Goal: Register for event/course

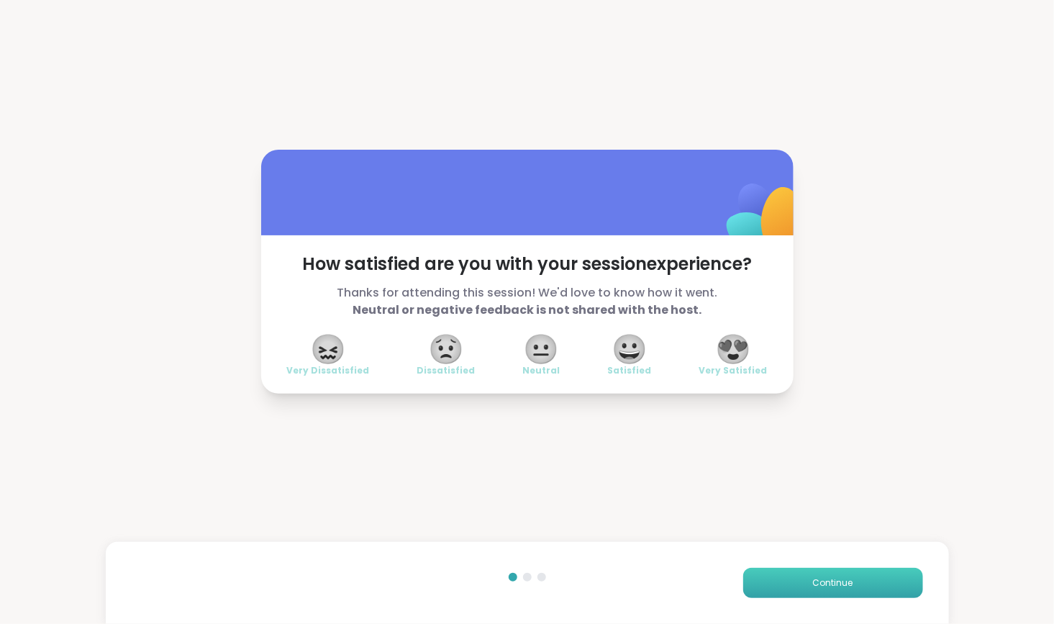
click at [759, 587] on button "Continue" at bounding box center [834, 583] width 180 height 30
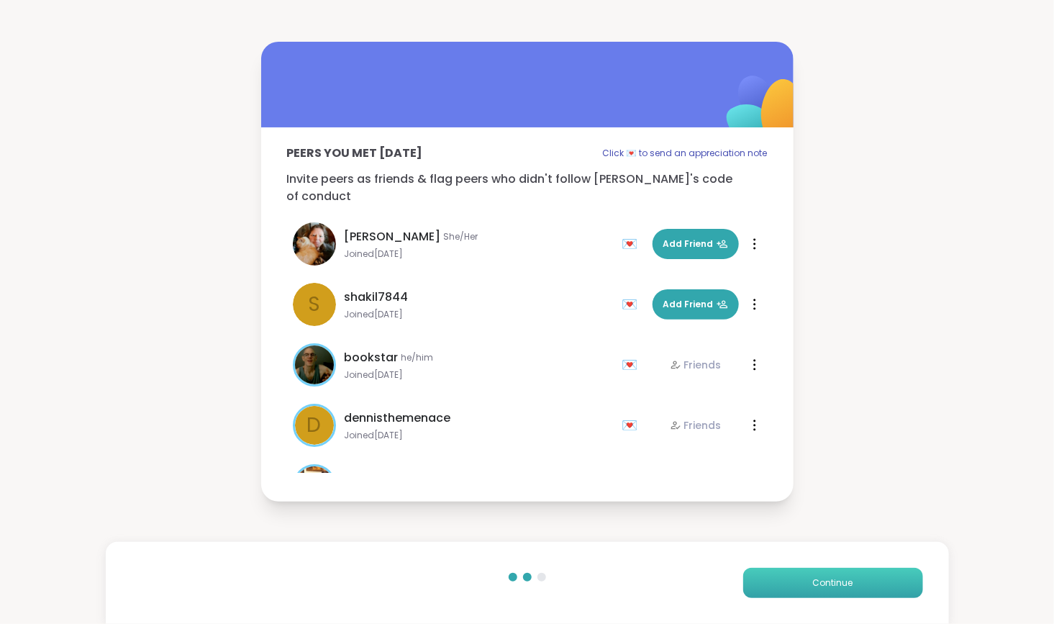
click at [818, 582] on span "Continue" at bounding box center [833, 583] width 40 height 13
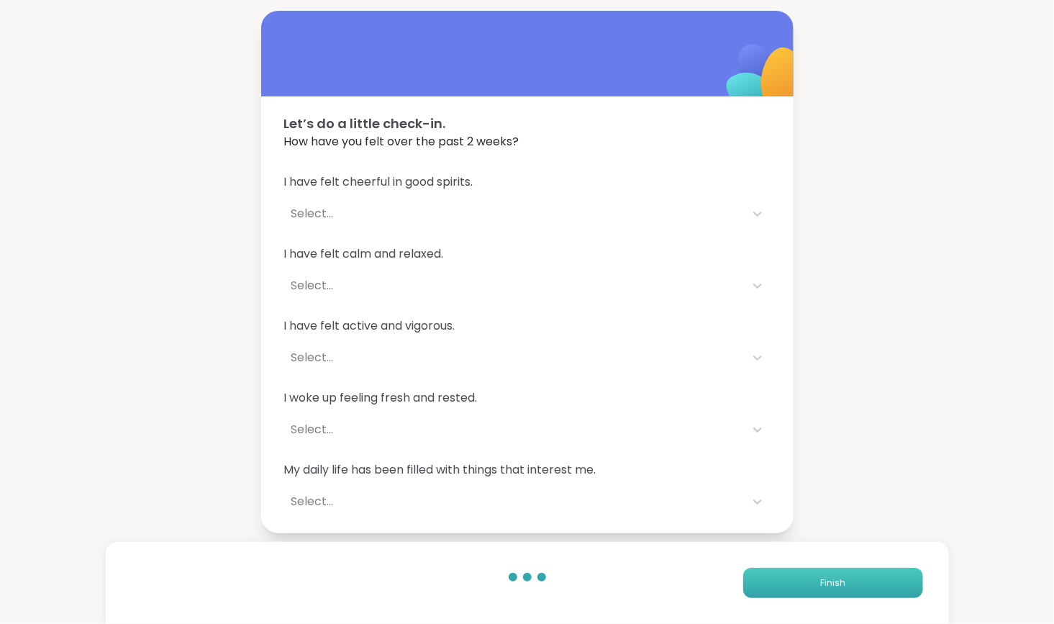
click at [800, 579] on button "Finish" at bounding box center [834, 583] width 180 height 30
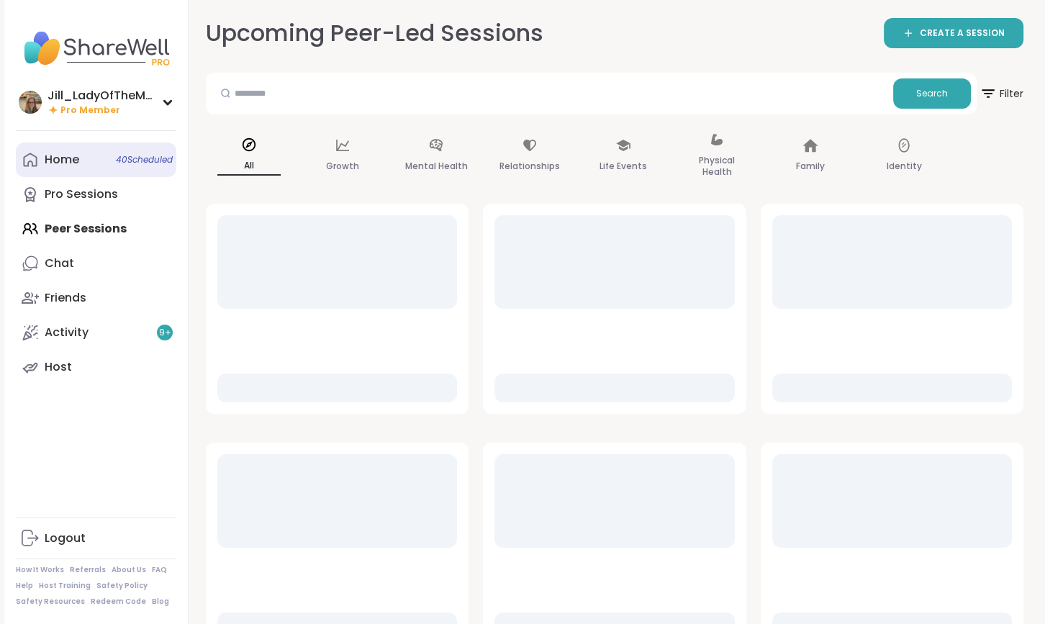
click at [136, 163] on span "40 Scheduled" at bounding box center [144, 160] width 57 height 12
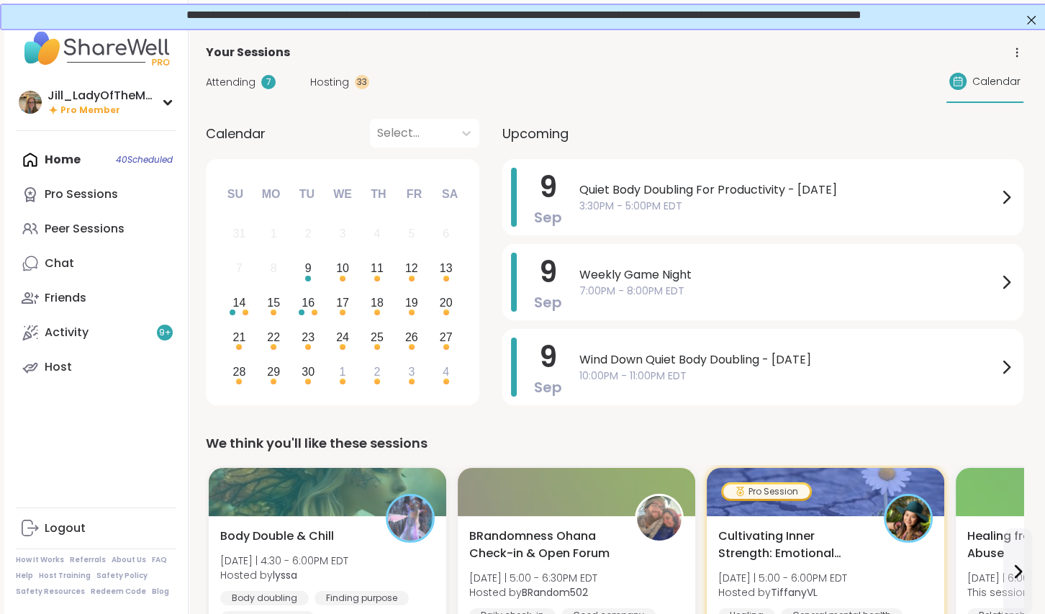
click at [252, 78] on span "Attending" at bounding box center [231, 82] width 50 height 15
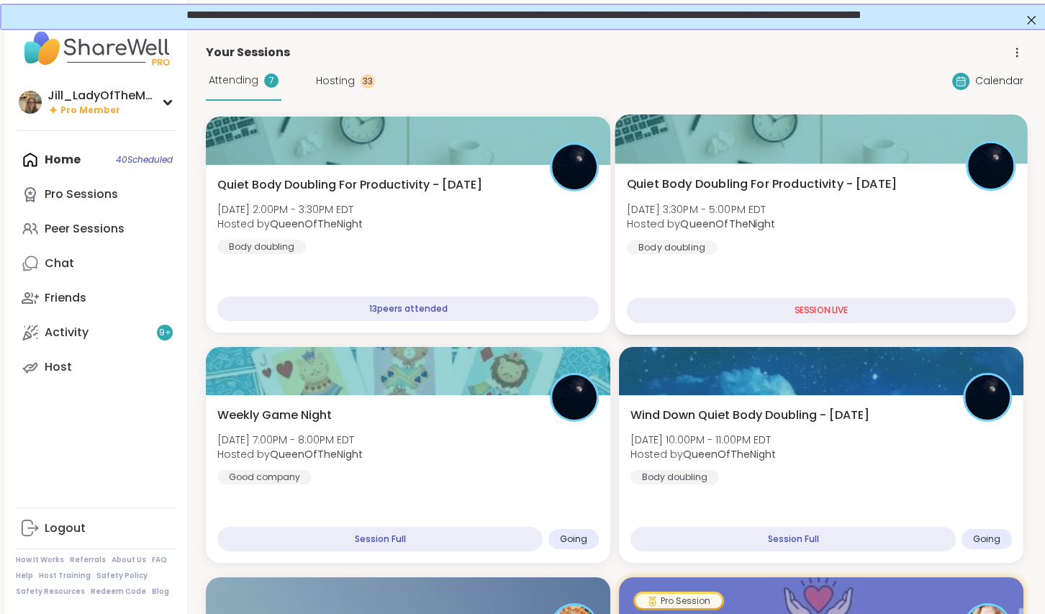
click at [849, 237] on div "Quiet Body Doubling For Productivity - [DATE] [DATE] 3:30PM - 5:00PM EDT Hosted…" at bounding box center [821, 215] width 389 height 79
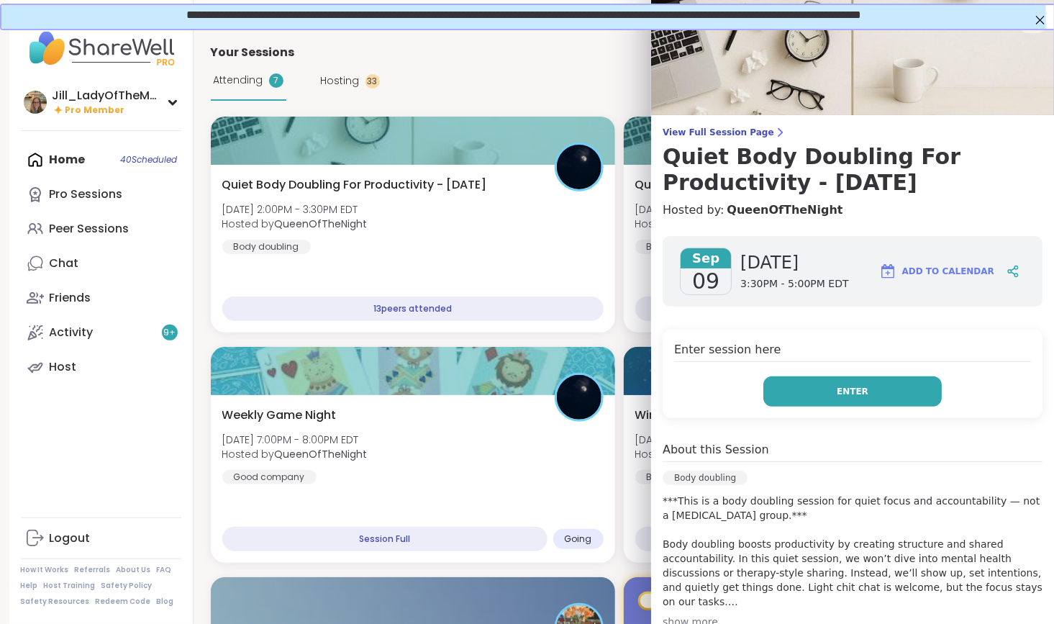
click at [821, 392] on button "Enter" at bounding box center [853, 391] width 179 height 30
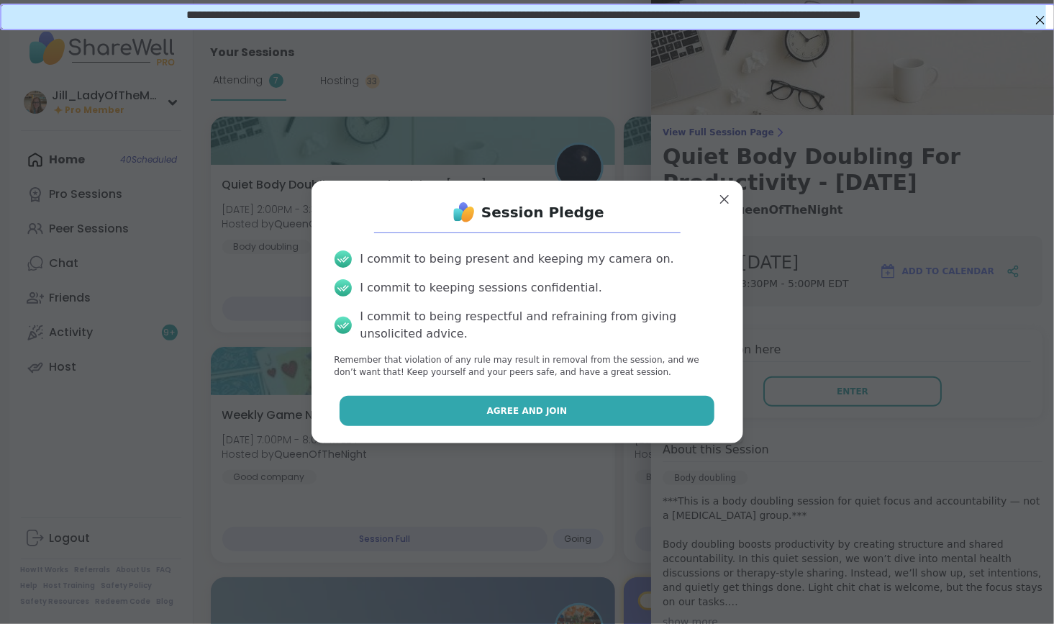
click at [593, 403] on button "Agree and Join" at bounding box center [527, 411] width 375 height 30
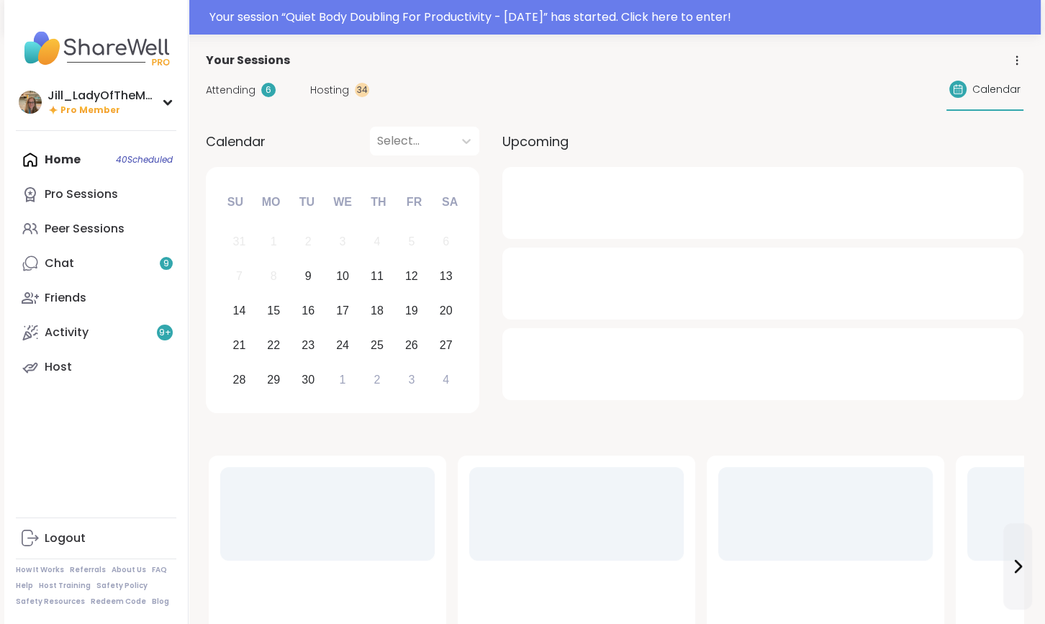
click at [89, 164] on div "Home 40 Scheduled Pro Sessions Peer Sessions Chat 9 Friends Activity 9 + Host" at bounding box center [96, 264] width 161 height 242
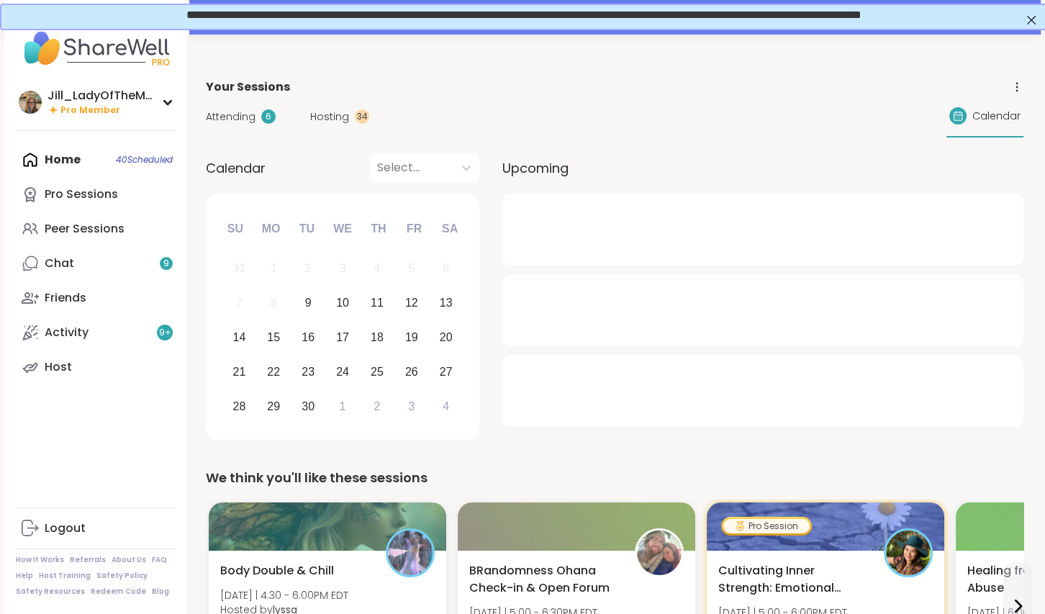
click at [250, 112] on span "Attending" at bounding box center [231, 116] width 50 height 15
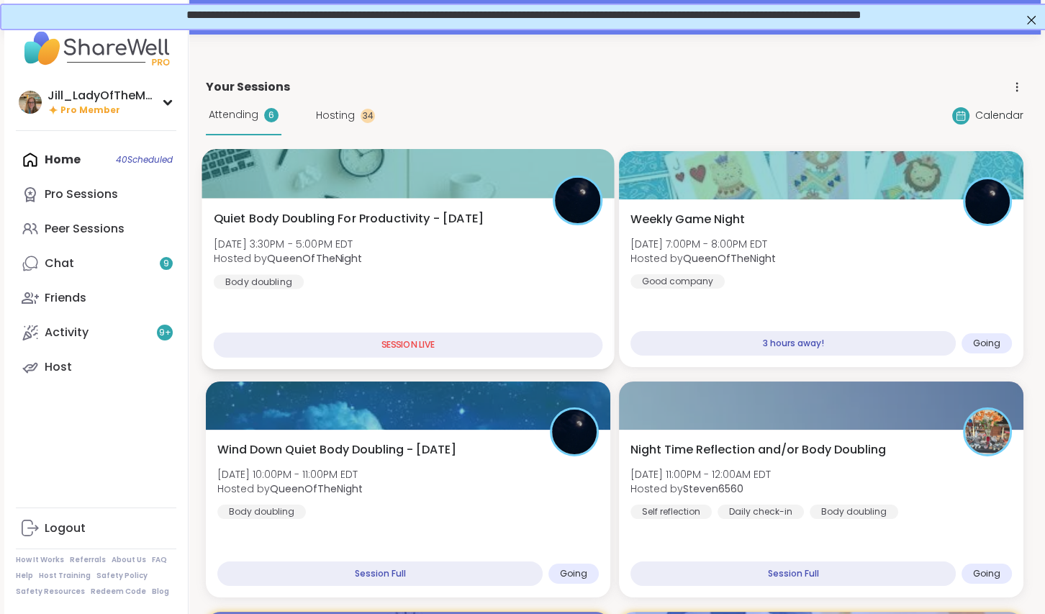
click at [416, 253] on div "Quiet Body Doubling For Productivity - [DATE] [DATE] 3:30PM - 5:00PM EDT Hosted…" at bounding box center [408, 249] width 389 height 79
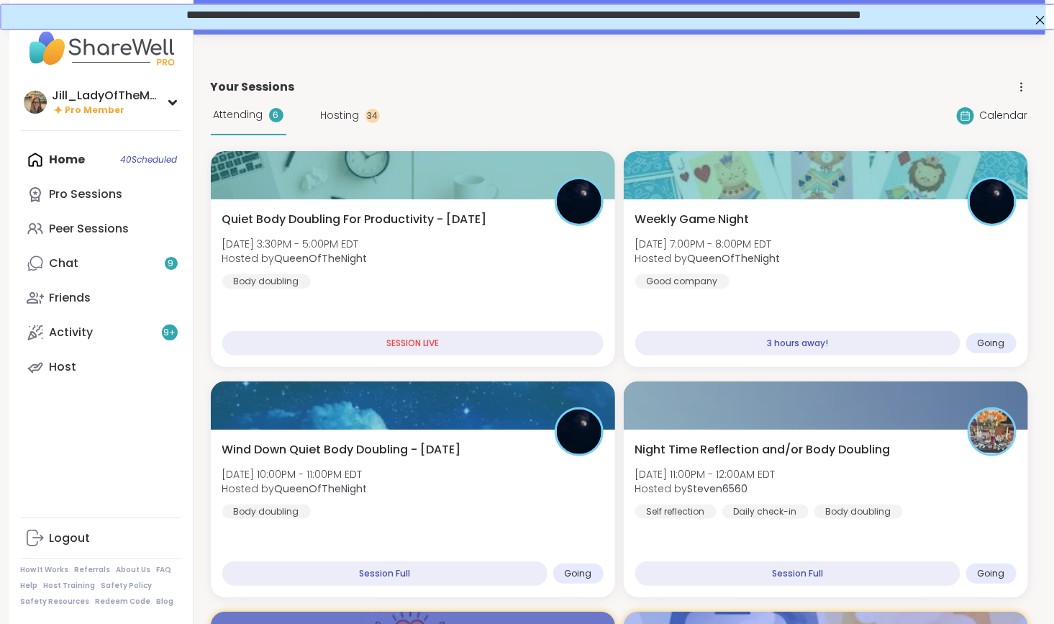
click at [556, 90] on div "Your Sessions" at bounding box center [620, 86] width 818 height 17
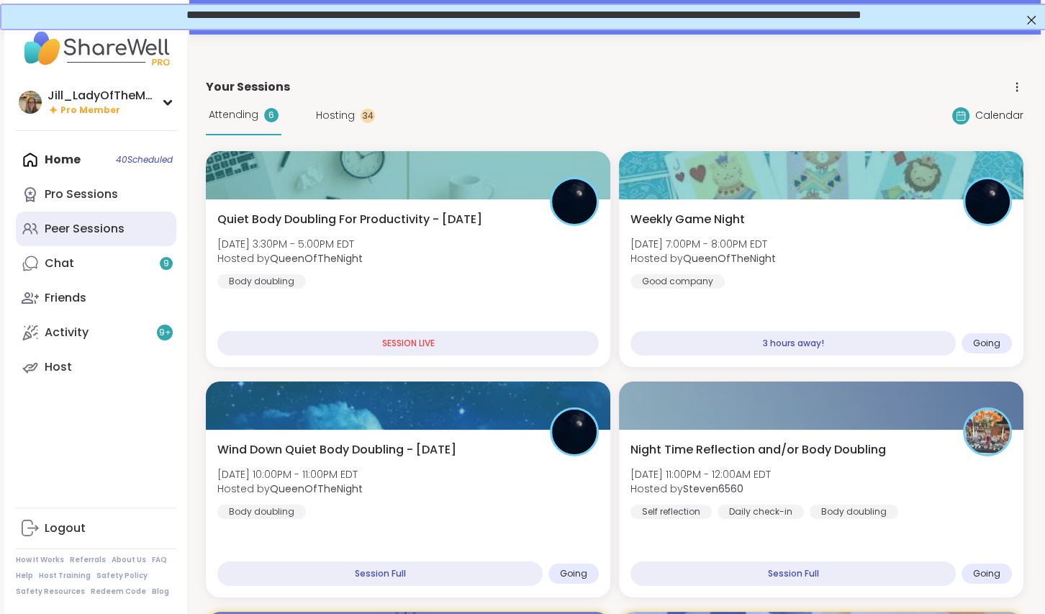
click at [146, 229] on link "Peer Sessions" at bounding box center [96, 229] width 161 height 35
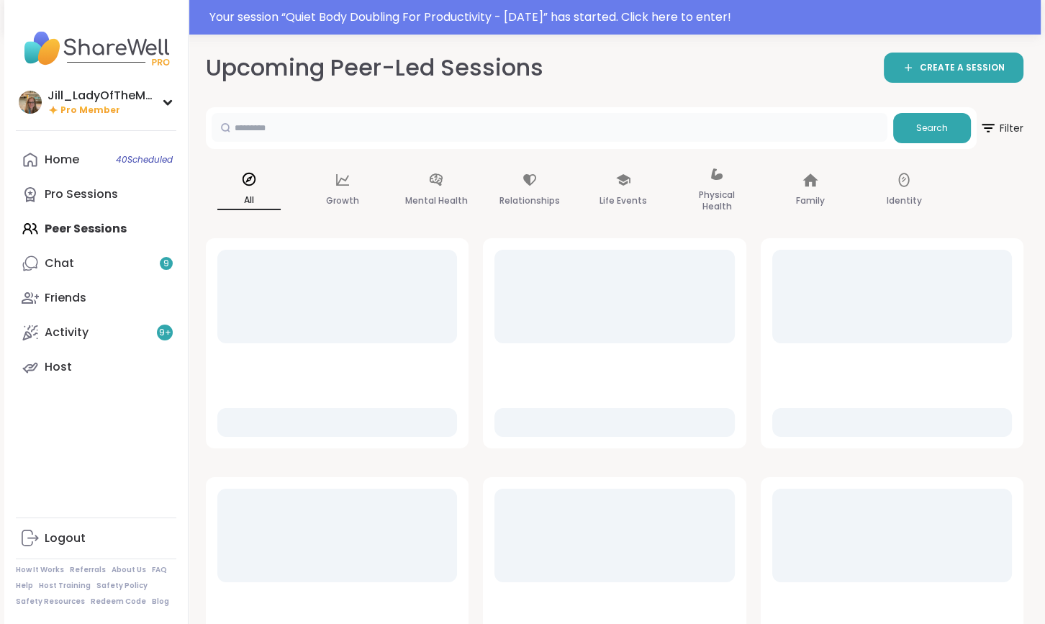
click at [405, 133] on input "text" at bounding box center [550, 127] width 676 height 29
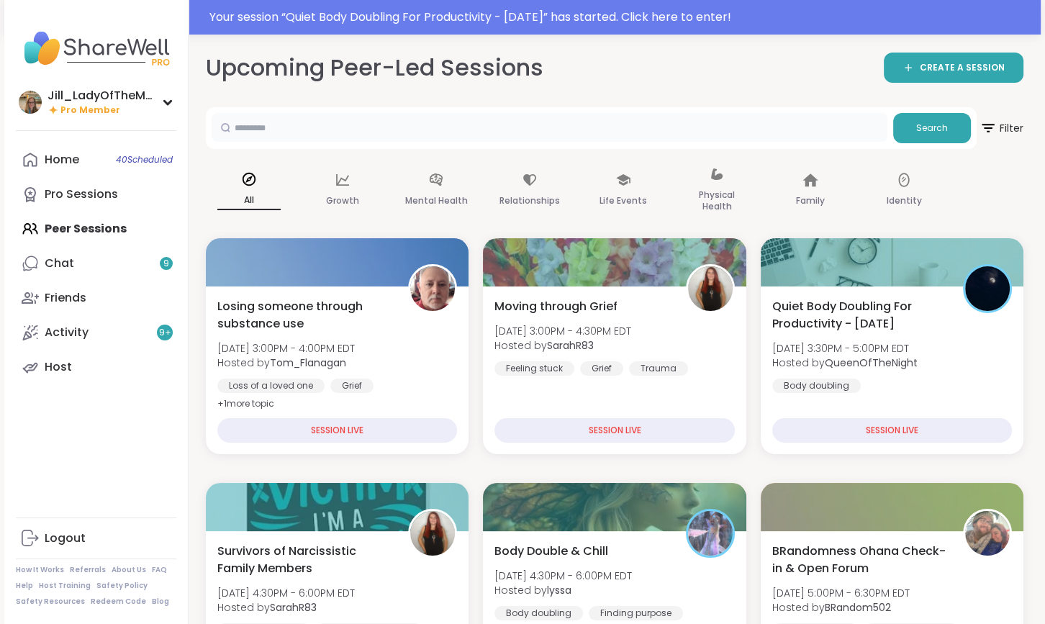
click at [405, 133] on input "text" at bounding box center [550, 127] width 676 height 29
type input "*****"
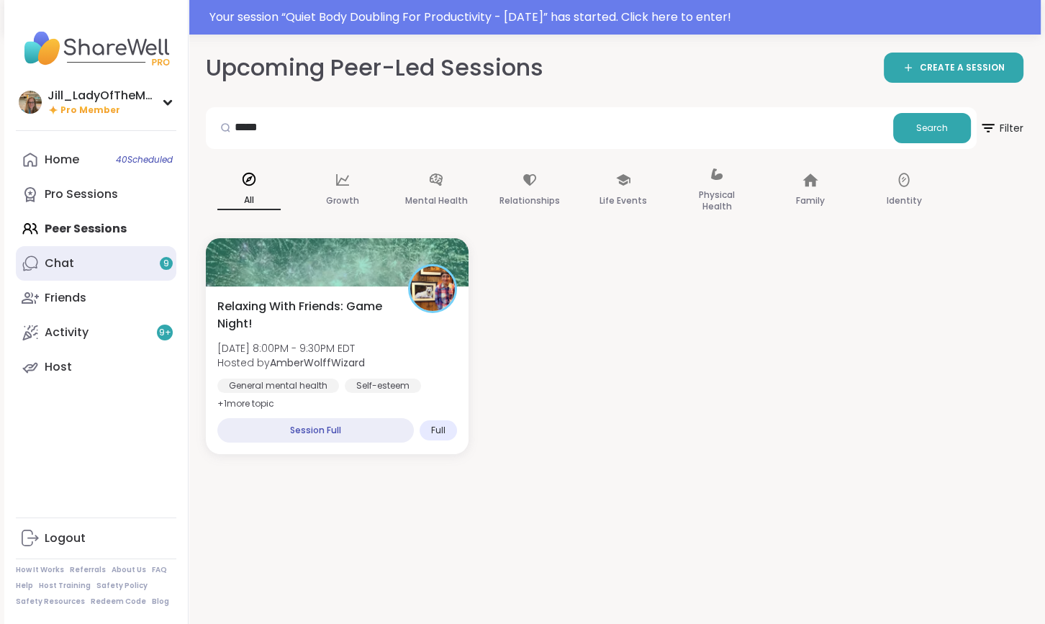
click at [155, 259] on link "Chat 9" at bounding box center [96, 263] width 161 height 35
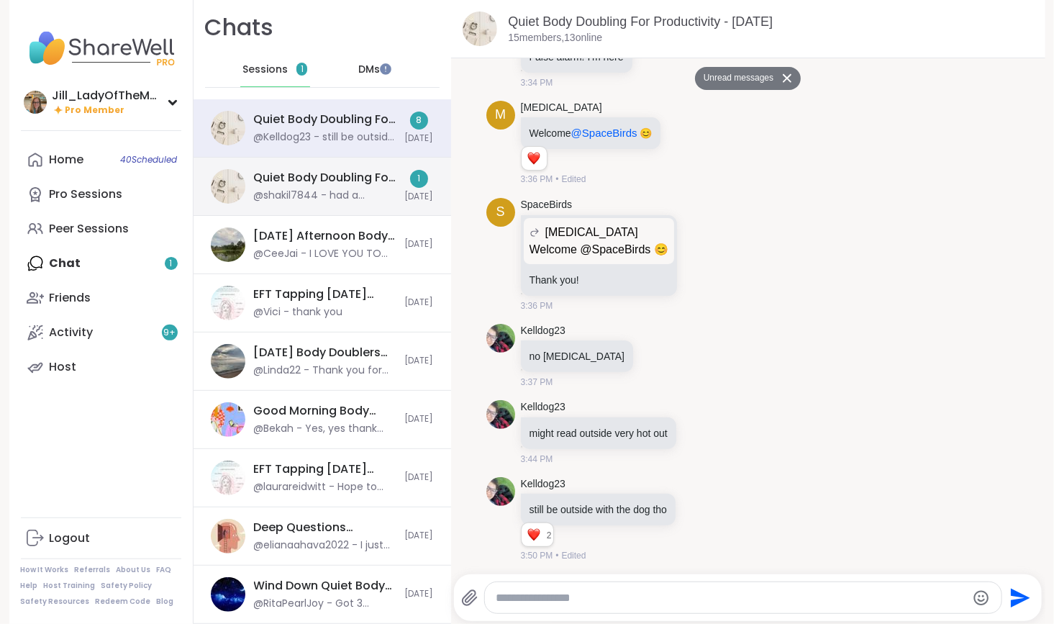
click at [309, 188] on div "Quiet Body Doubling For Productivity - Tuesday, Sep 09 @shakil7844 - had a prod…" at bounding box center [325, 186] width 143 height 33
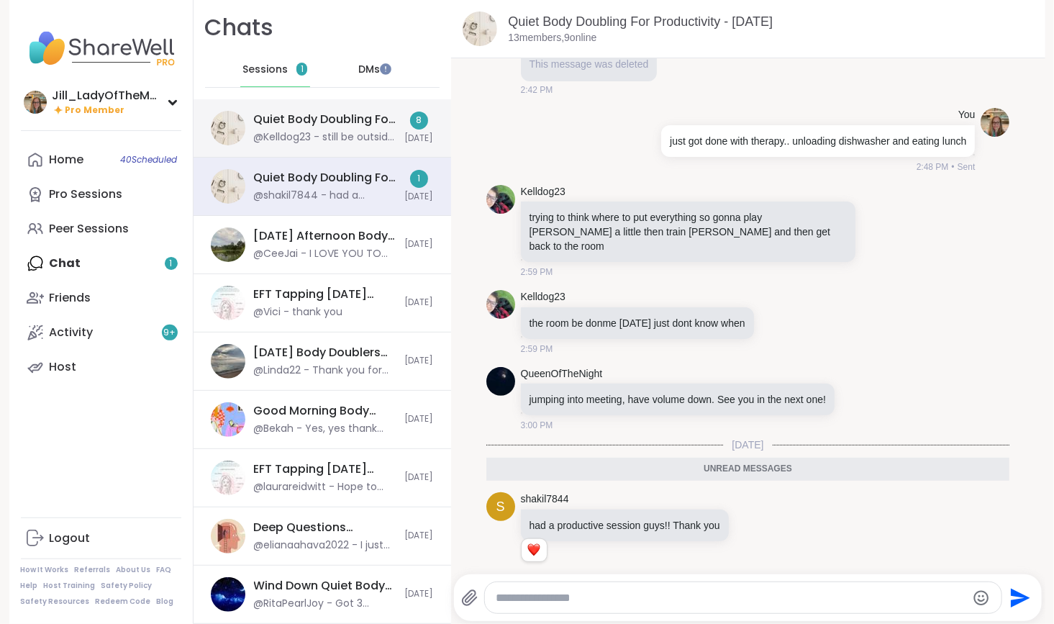
scroll to position [2944, 0]
click at [322, 131] on div "@Kelldog23 - still be outside with the dog tho" at bounding box center [325, 137] width 143 height 14
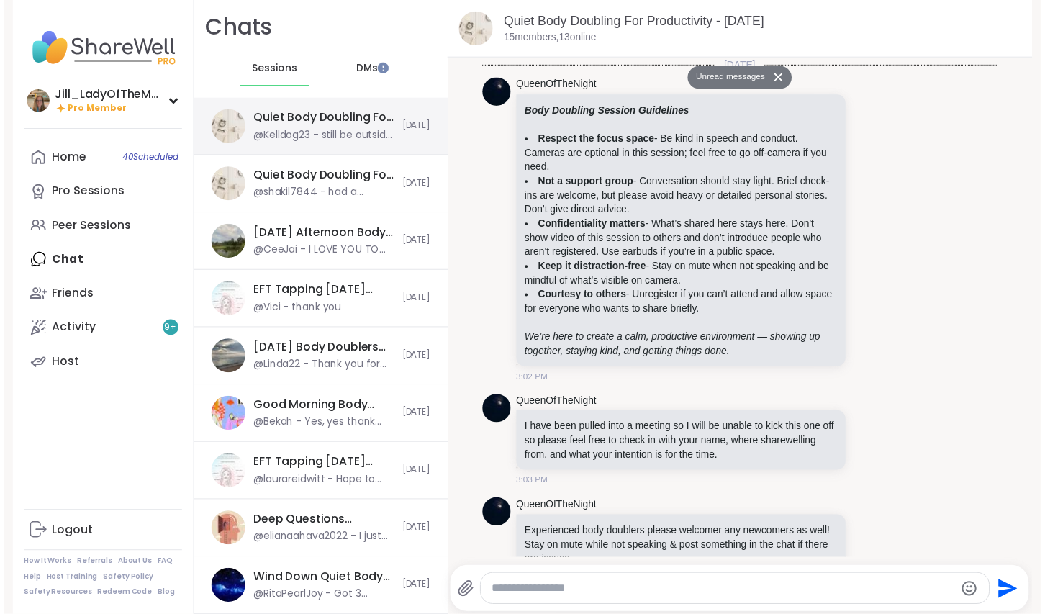
scroll to position [1062, 0]
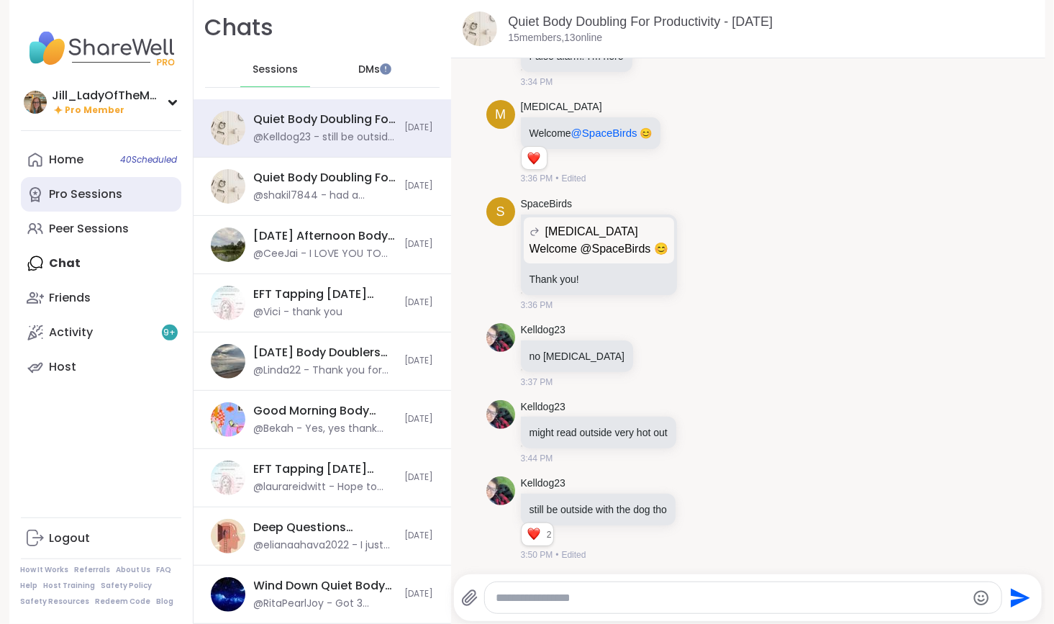
click at [148, 199] on link "Pro Sessions" at bounding box center [101, 194] width 161 height 35
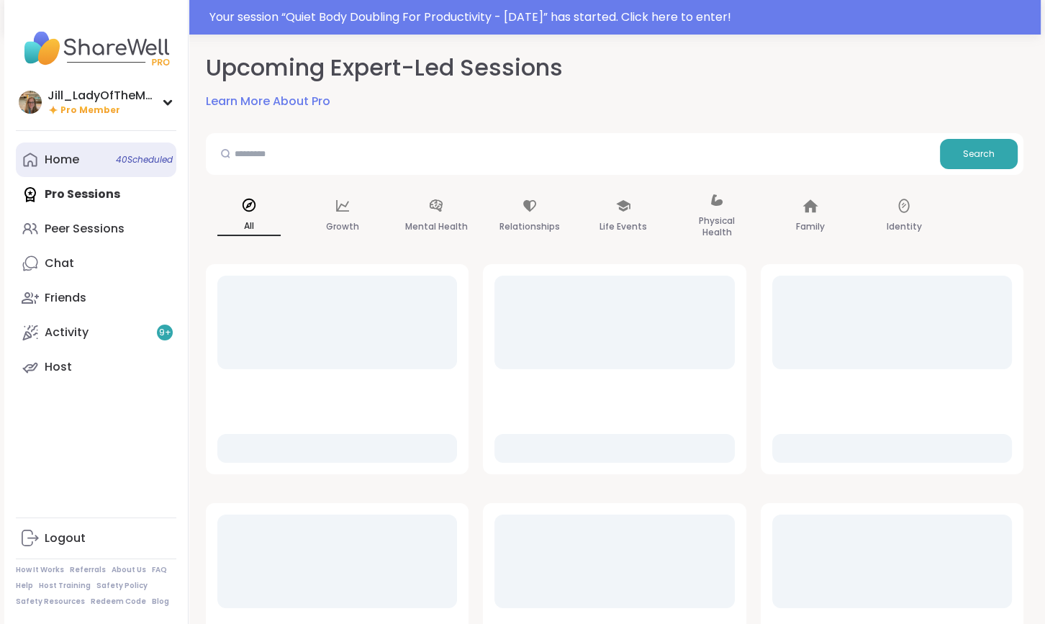
click at [150, 165] on span "40 Scheduled" at bounding box center [144, 160] width 57 height 12
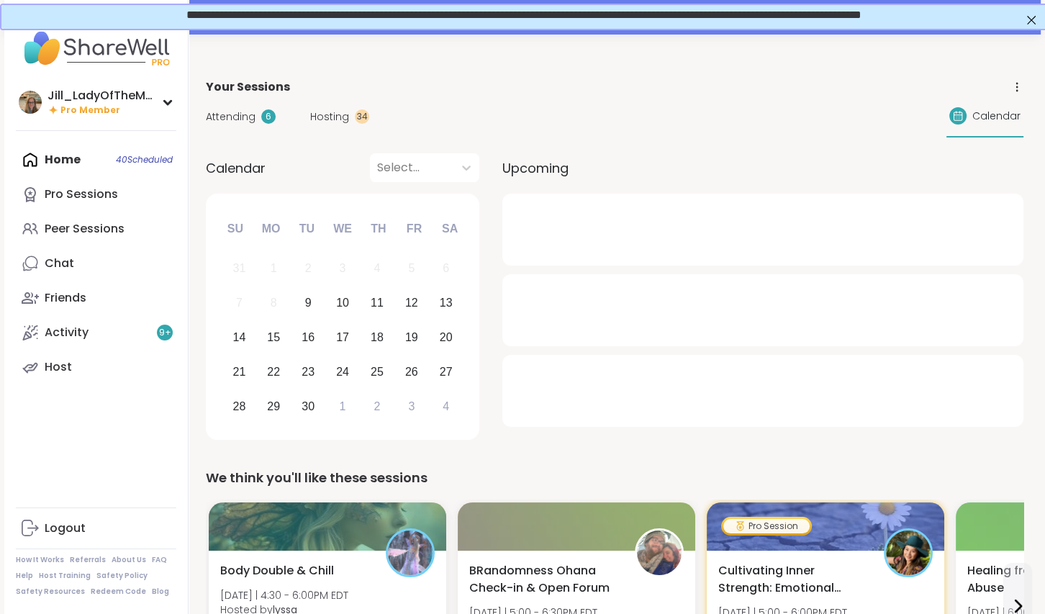
click at [261, 112] on div "6" at bounding box center [268, 116] width 14 height 14
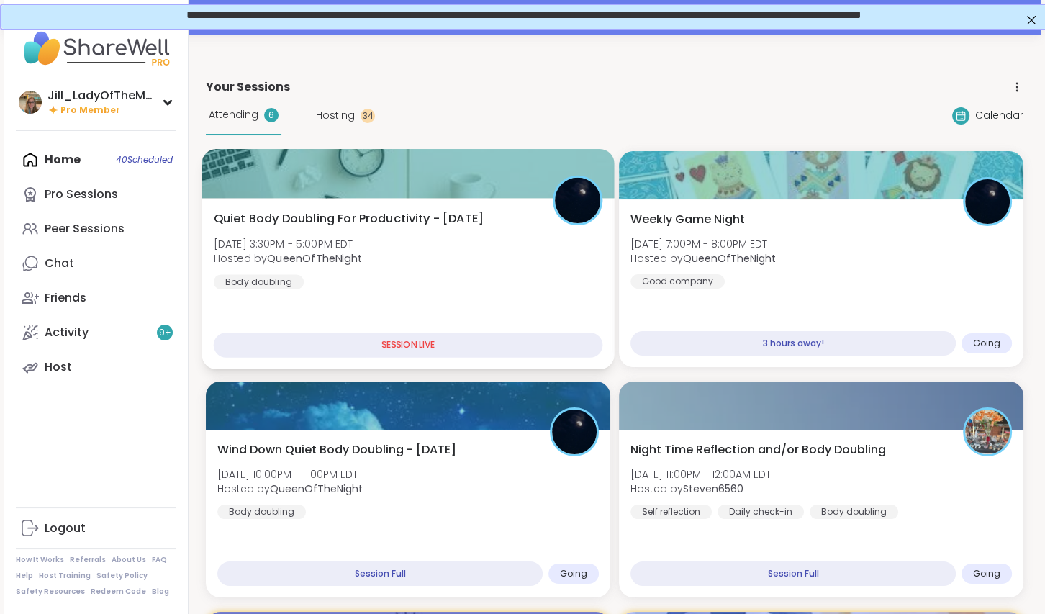
click at [540, 287] on div "Quiet Body Doubling For Productivity - [DATE] [DATE] 3:30PM - 5:00PM EDT Hosted…" at bounding box center [408, 249] width 389 height 79
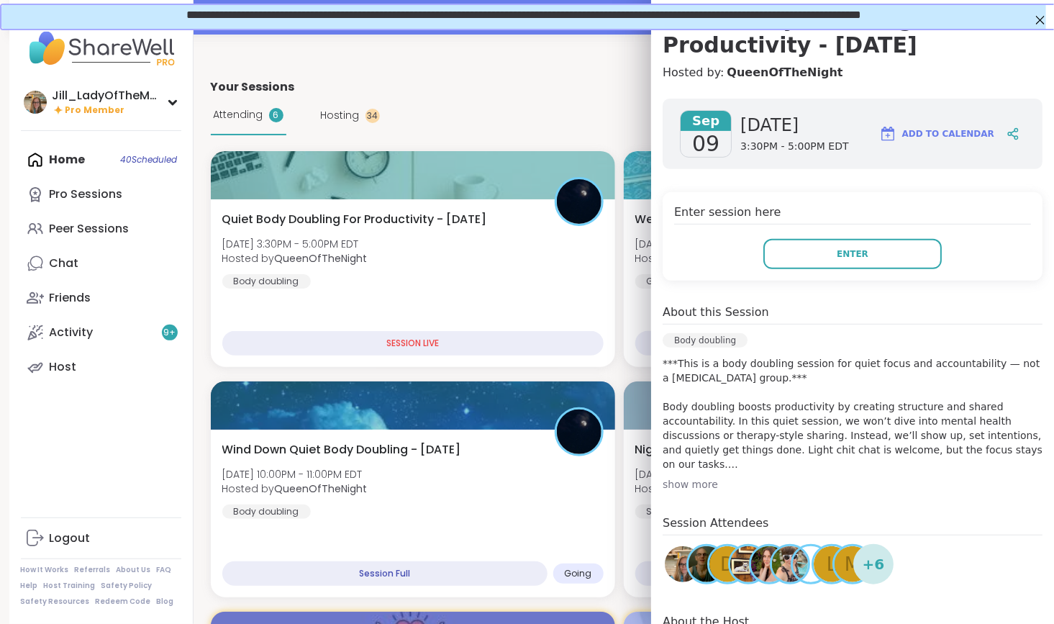
scroll to position [139, 0]
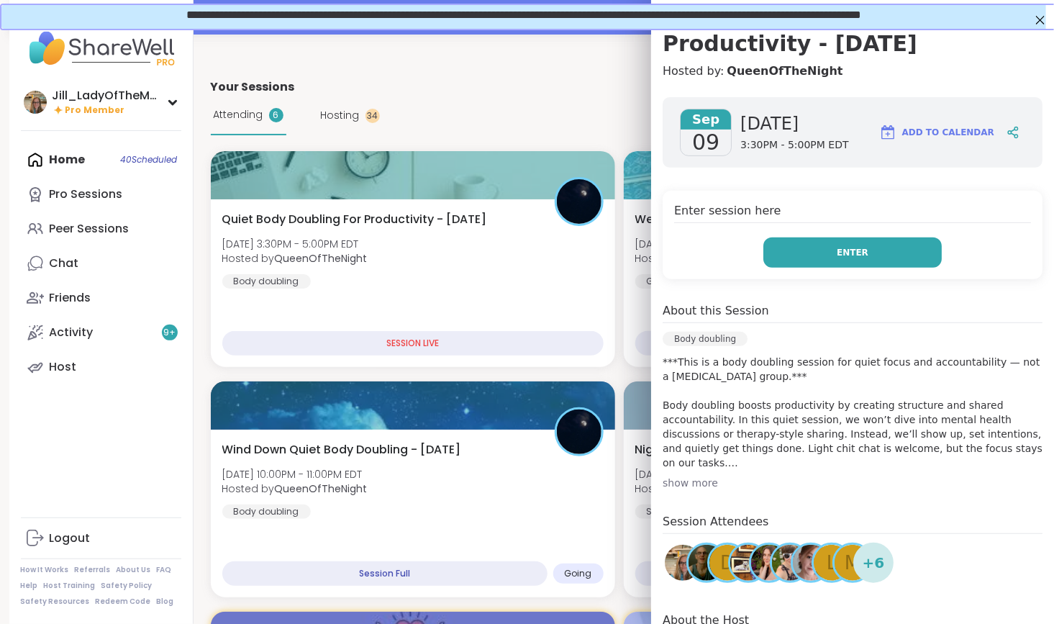
click at [869, 257] on button "Enter" at bounding box center [853, 253] width 179 height 30
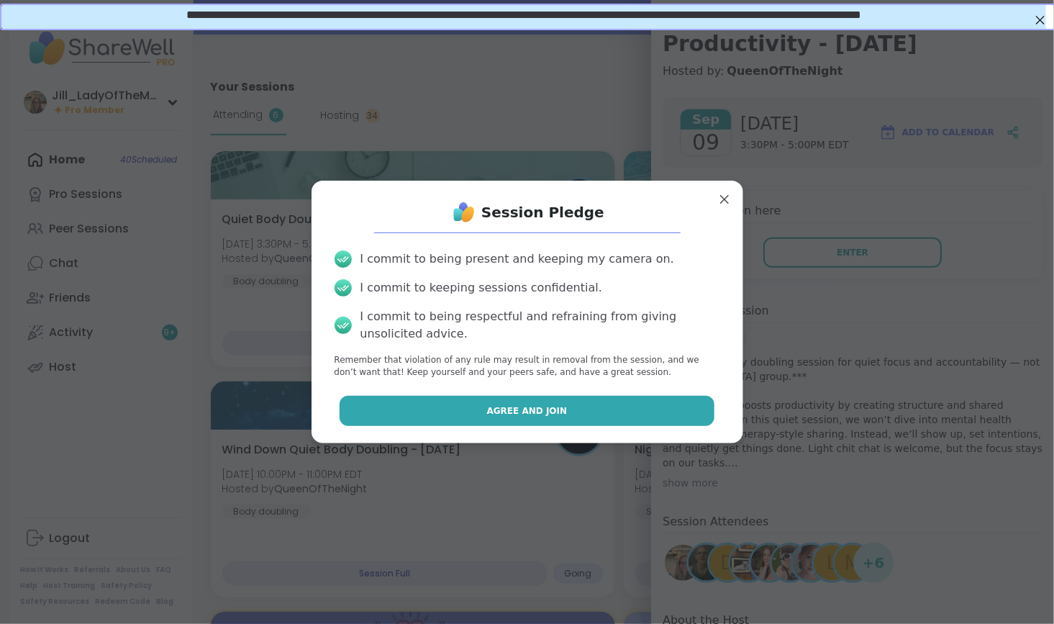
click at [594, 416] on button "Agree and Join" at bounding box center [527, 411] width 375 height 30
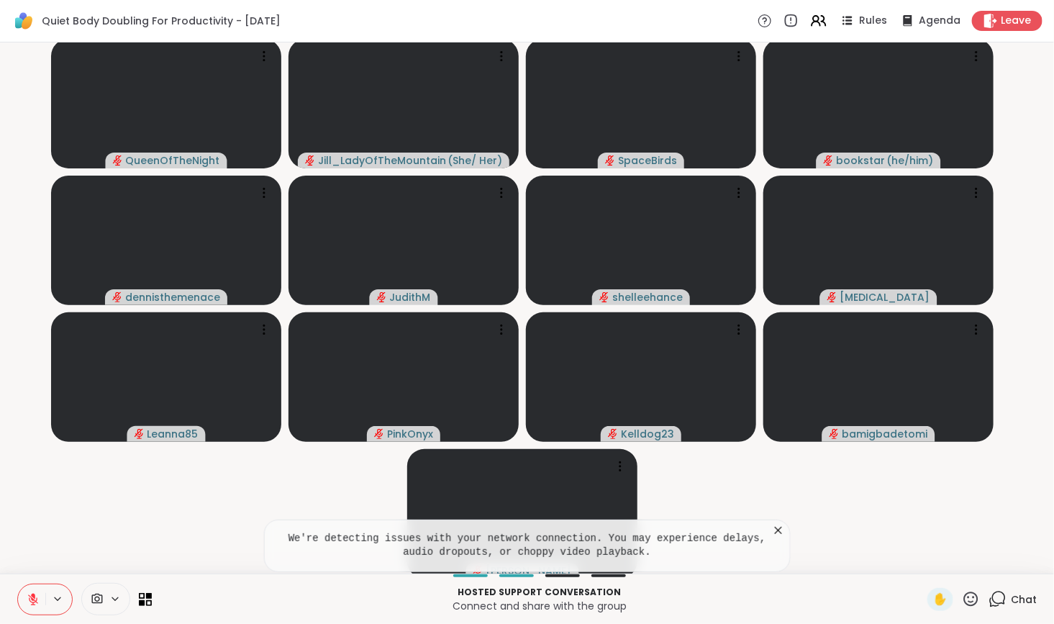
click at [773, 534] on icon at bounding box center [779, 530] width 14 height 14
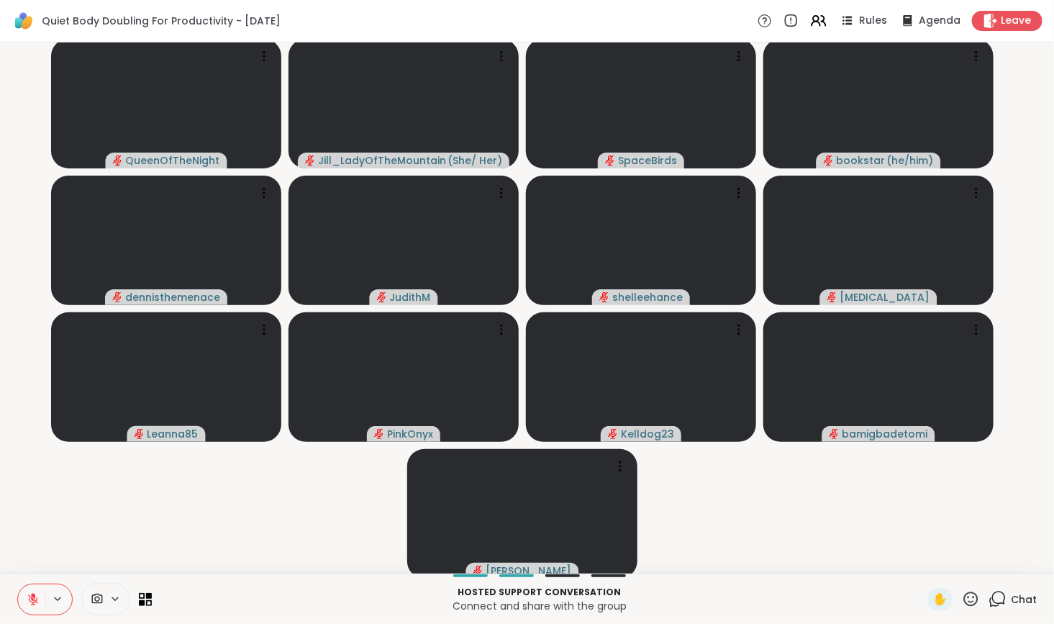
click at [997, 602] on icon at bounding box center [998, 599] width 18 height 18
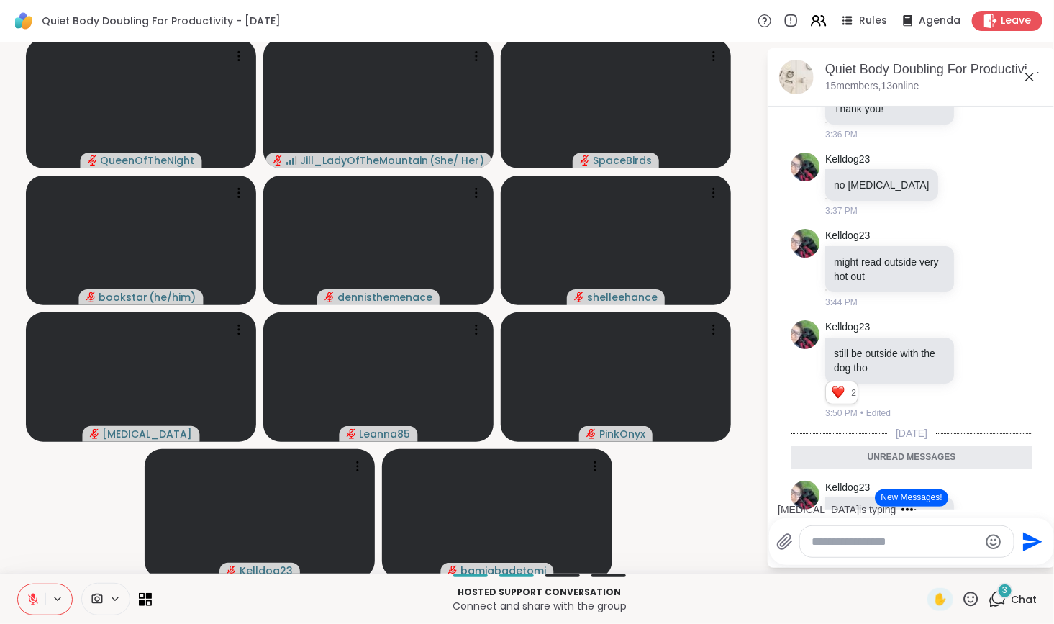
scroll to position [2244, 0]
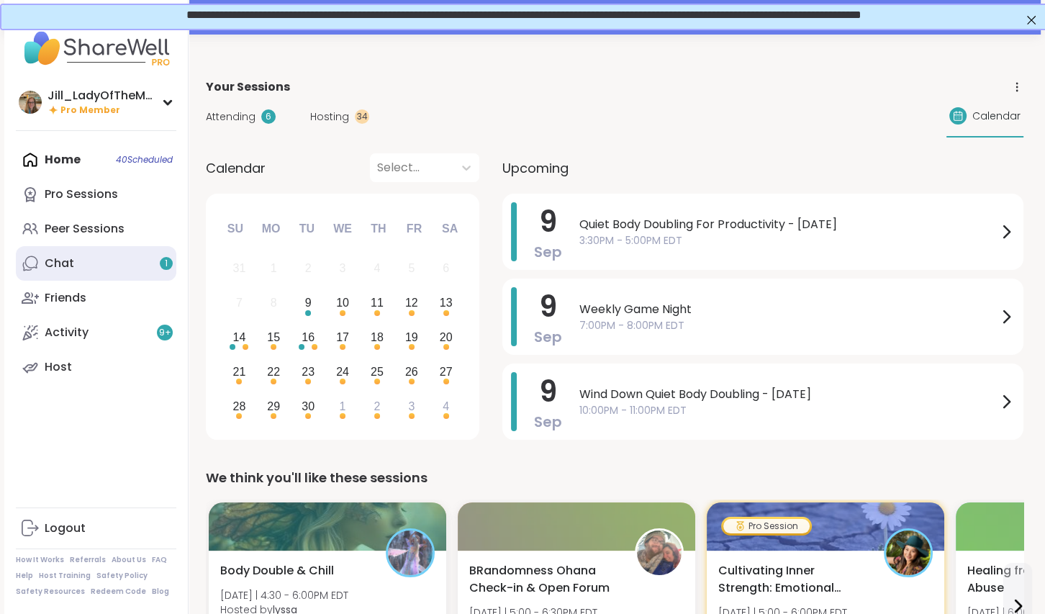
click at [165, 263] on span "1" at bounding box center [166, 264] width 3 height 12
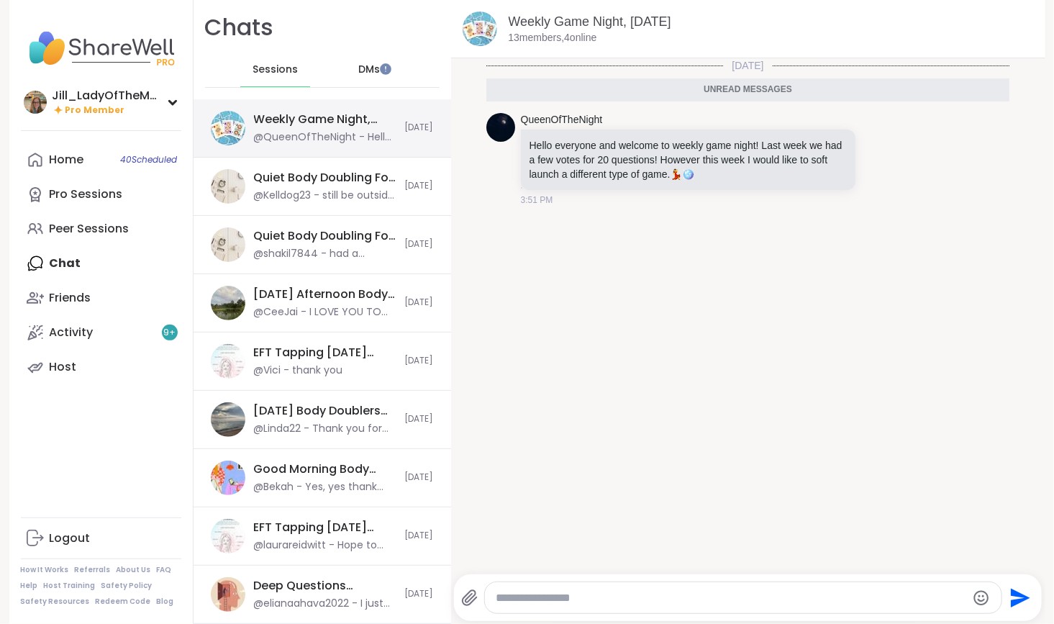
click at [356, 119] on div "Weekly Game Night, Sep 09" at bounding box center [325, 120] width 143 height 16
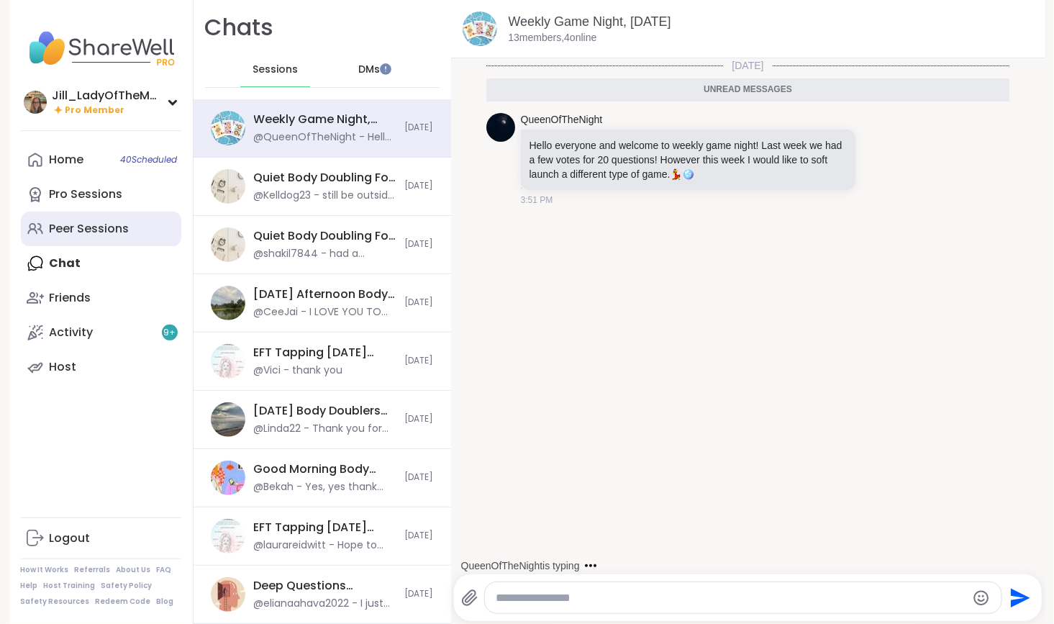
click at [107, 224] on div "Peer Sessions" at bounding box center [90, 229] width 80 height 16
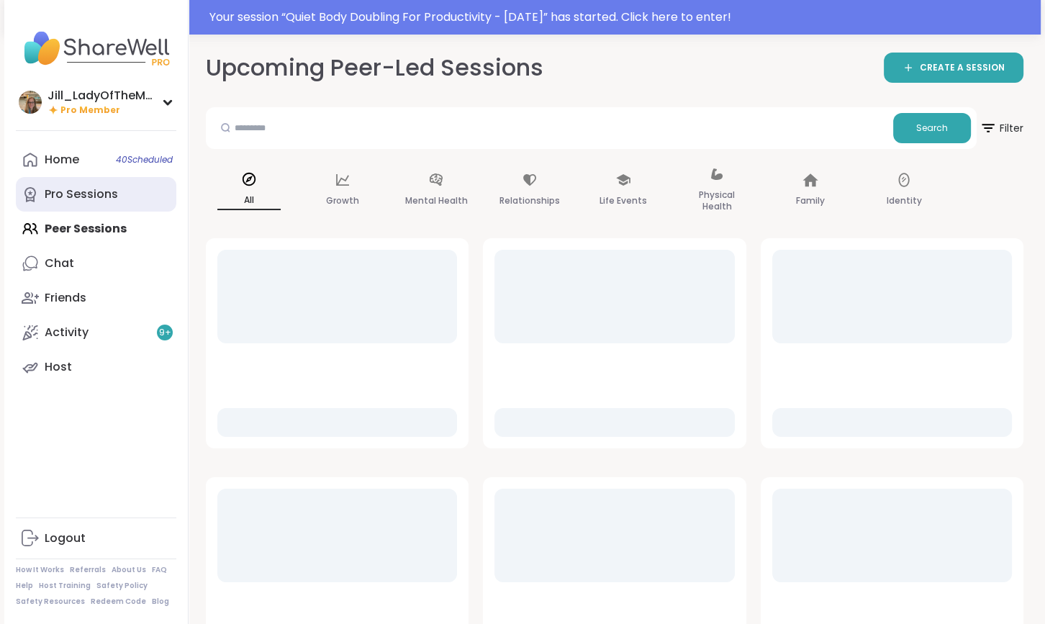
click at [114, 195] on div "Pro Sessions" at bounding box center [81, 194] width 73 height 16
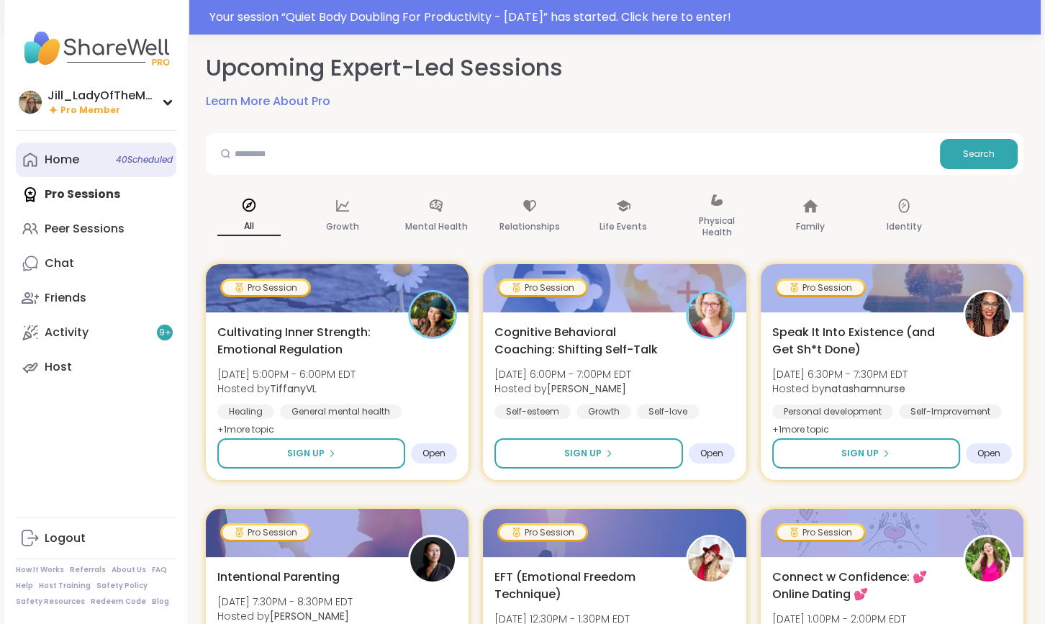
click at [97, 168] on link "Home 40 Scheduled" at bounding box center [96, 160] width 161 height 35
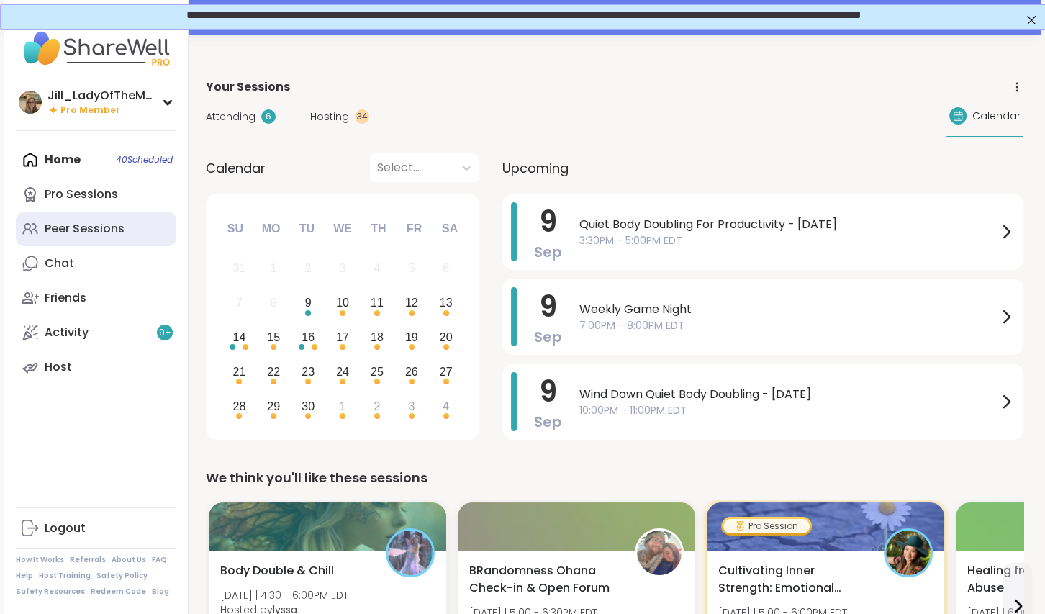
click at [94, 227] on div "Peer Sessions" at bounding box center [85, 229] width 80 height 16
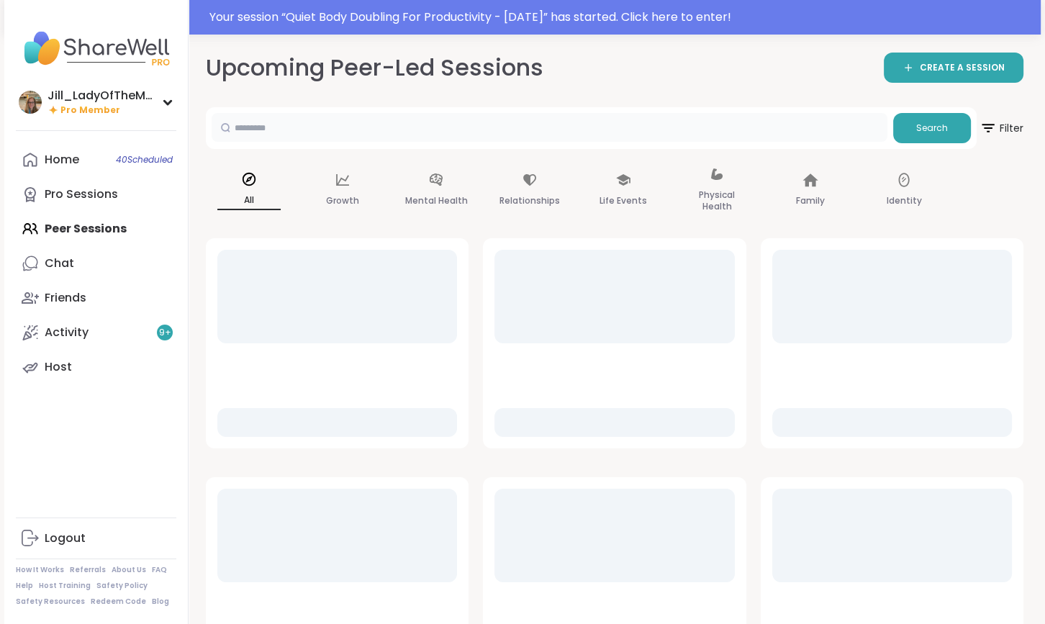
click at [357, 137] on input "text" at bounding box center [550, 127] width 676 height 29
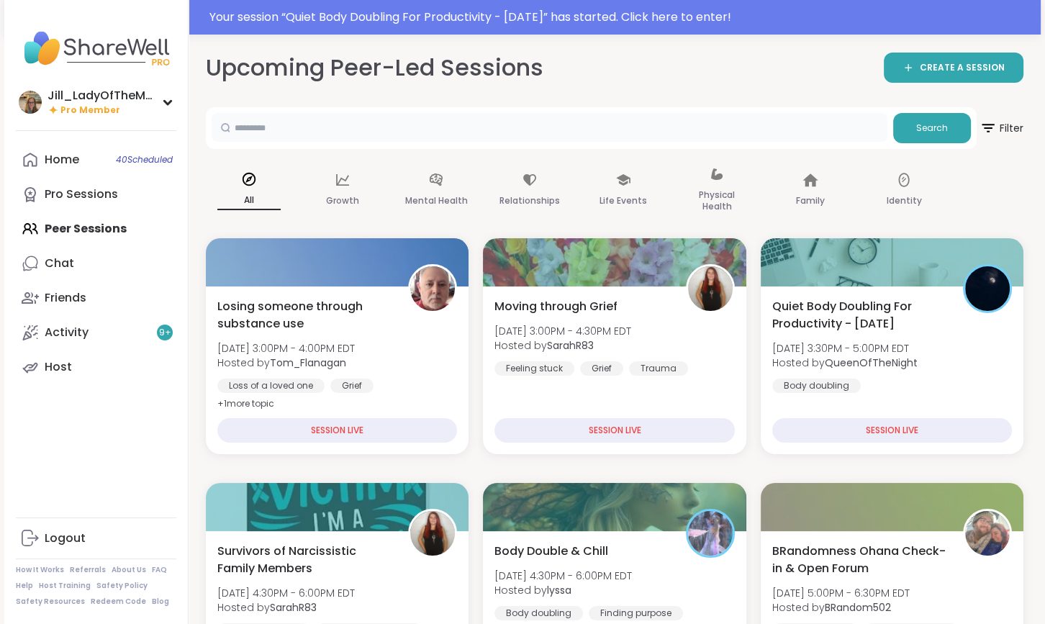
type input "*****"
click at [918, 113] on button "Search" at bounding box center [932, 128] width 78 height 30
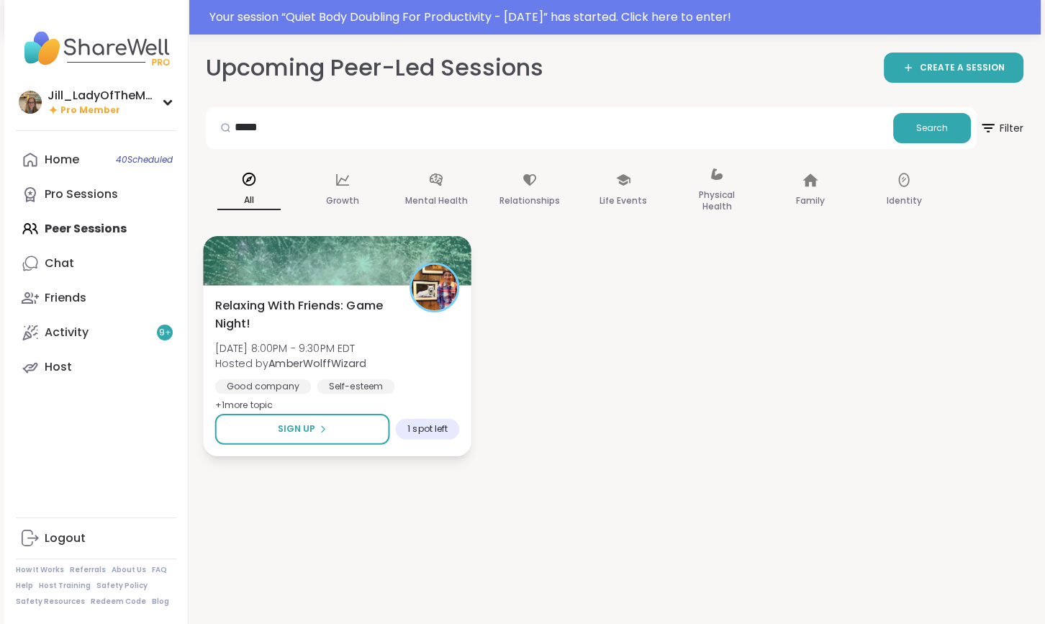
click at [356, 387] on div "Self-esteem" at bounding box center [356, 386] width 78 height 14
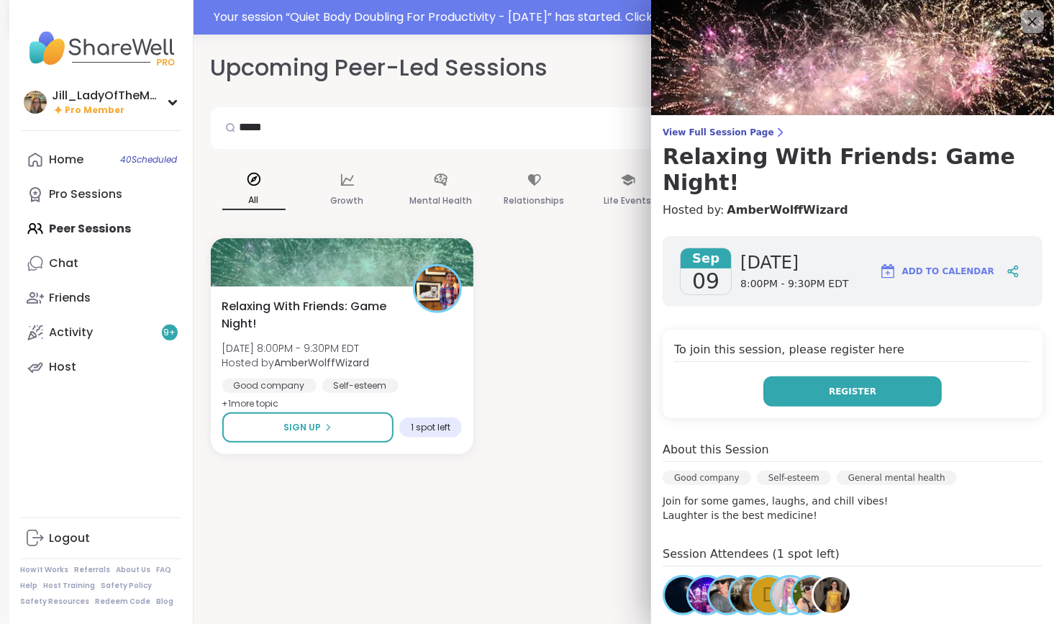
click at [829, 385] on span "Register" at bounding box center [853, 391] width 48 height 13
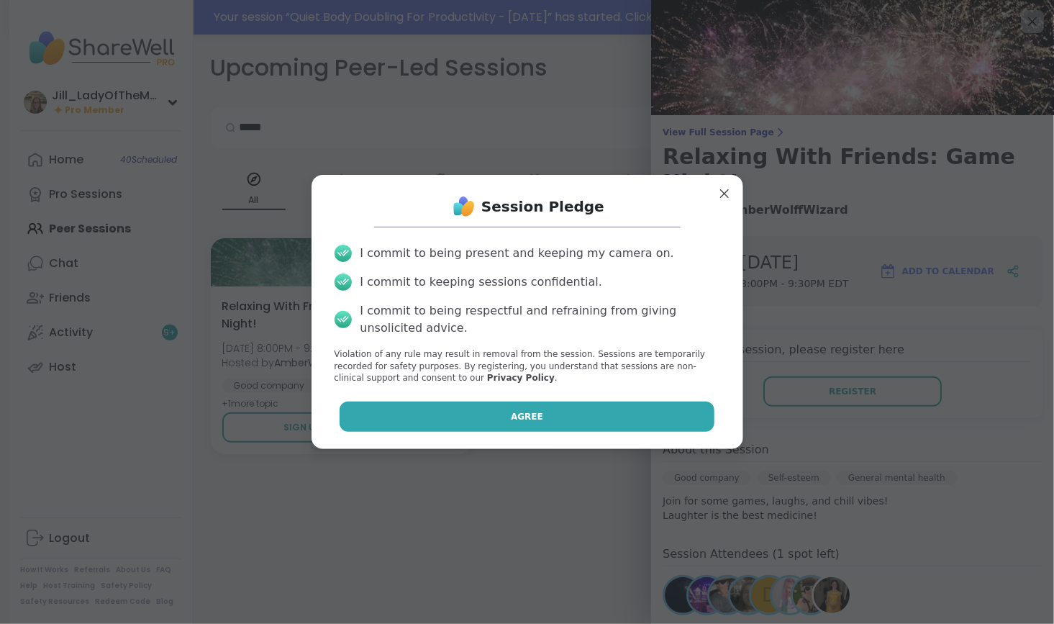
click at [556, 419] on button "Agree" at bounding box center [527, 417] width 375 height 30
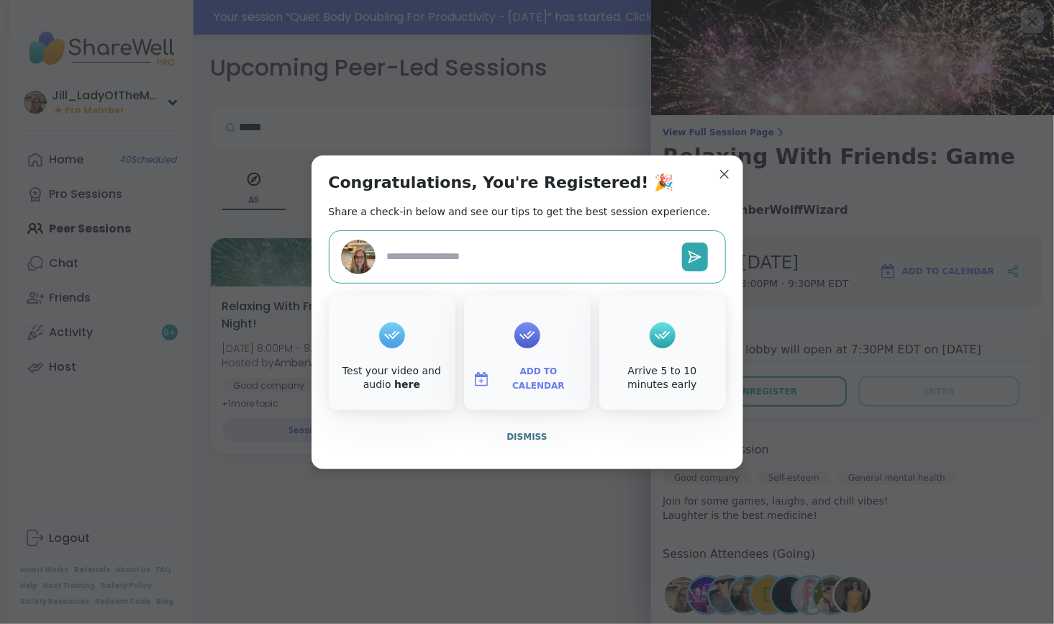
click at [540, 378] on span "Add to Calendar" at bounding box center [539, 379] width 86 height 28
click at [550, 257] on button "Google Calendar" at bounding box center [527, 248] width 109 height 32
type textarea "*"
